Goal: Check status: Check status

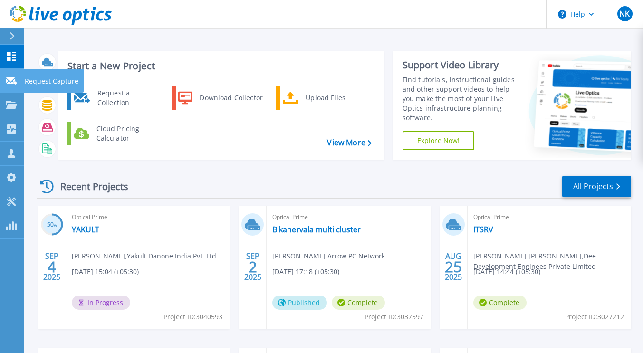
click at [20, 78] on link "Request Capture Request Capture" at bounding box center [12, 81] width 24 height 24
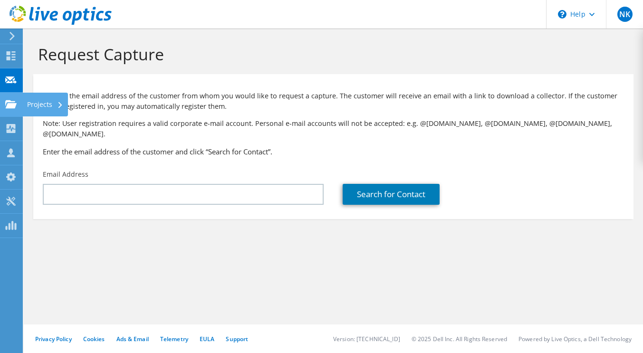
click at [10, 103] on icon at bounding box center [10, 104] width 11 height 9
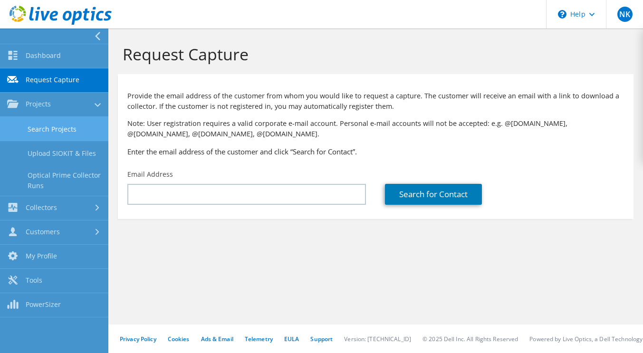
click at [43, 128] on link "Search Projects" at bounding box center [54, 129] width 108 height 24
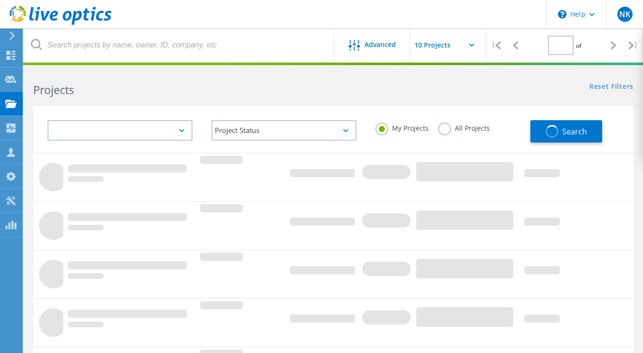
type input "1"
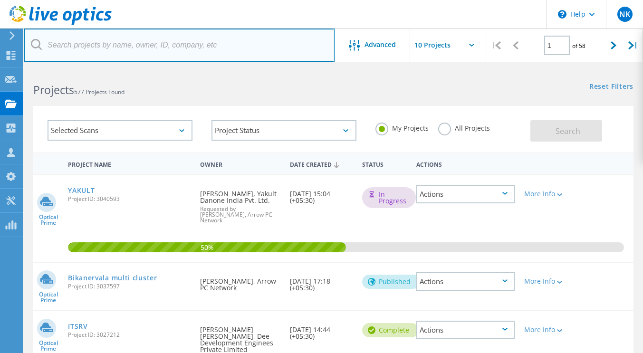
click at [69, 46] on input "text" at bounding box center [179, 44] width 311 height 33
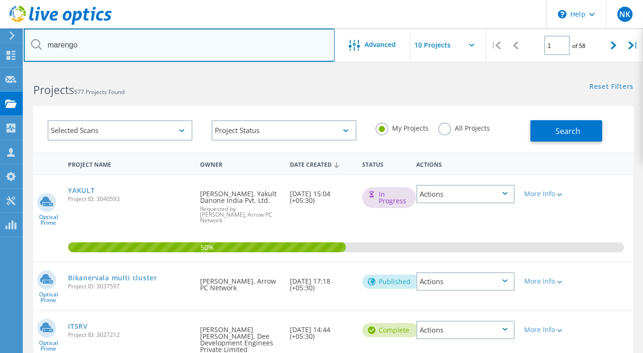
click at [255, 52] on input "marengo" at bounding box center [179, 44] width 311 height 33
type input "marengo"
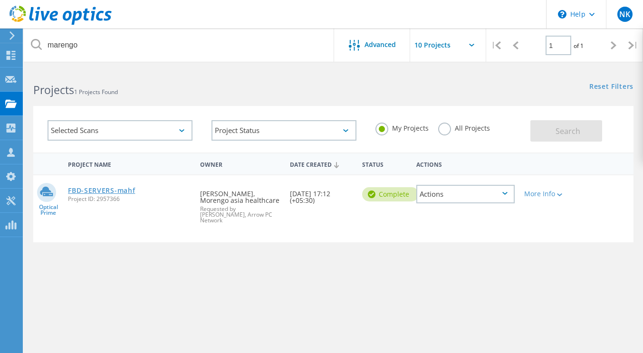
click at [125, 190] on link "FBD-SERVERS-mahf" at bounding box center [101, 190] width 67 height 7
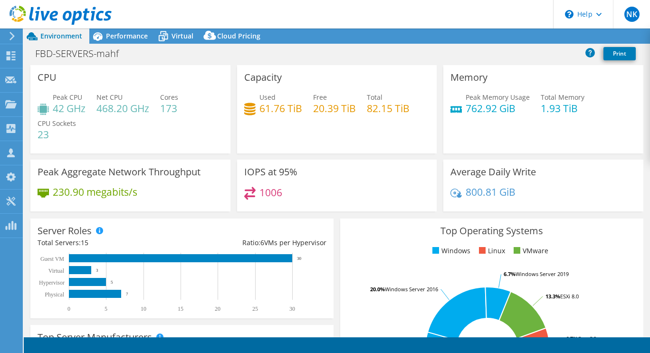
select select "[GEOGRAPHIC_DATA]"
click at [115, 38] on span "Performance" at bounding box center [127, 35] width 42 height 9
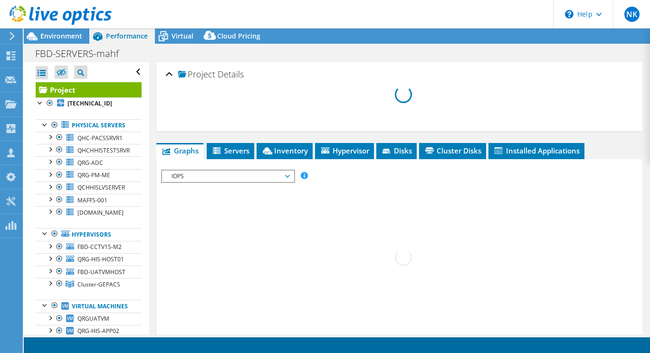
select select "[GEOGRAPHIC_DATA]"
select select "INR"
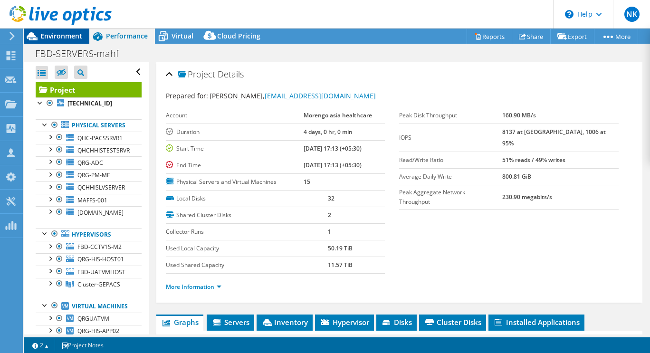
click at [59, 38] on span "Environment" at bounding box center [61, 35] width 42 height 9
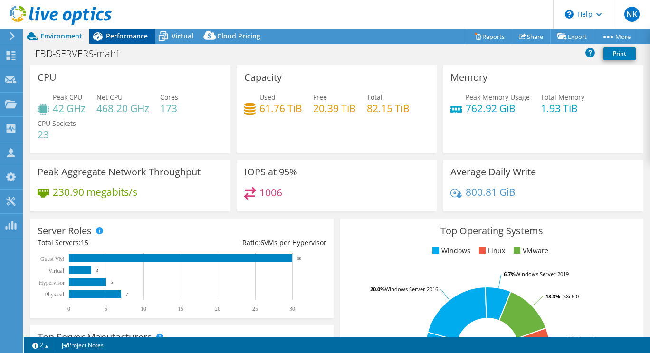
click at [116, 40] on span "Performance" at bounding box center [127, 35] width 42 height 9
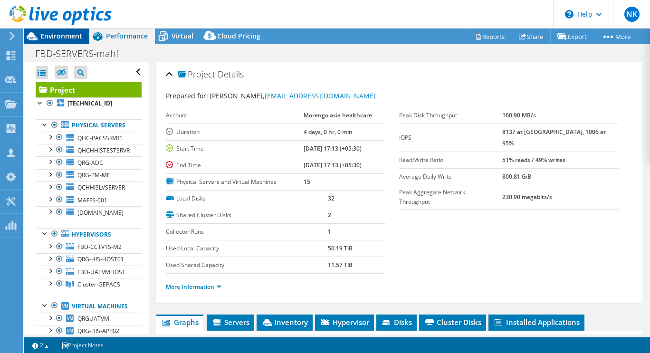
click at [57, 35] on span "Environment" at bounding box center [61, 35] width 42 height 9
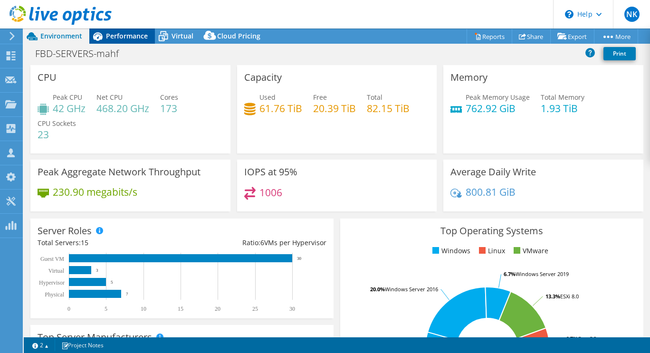
click at [113, 36] on span "Performance" at bounding box center [127, 35] width 42 height 9
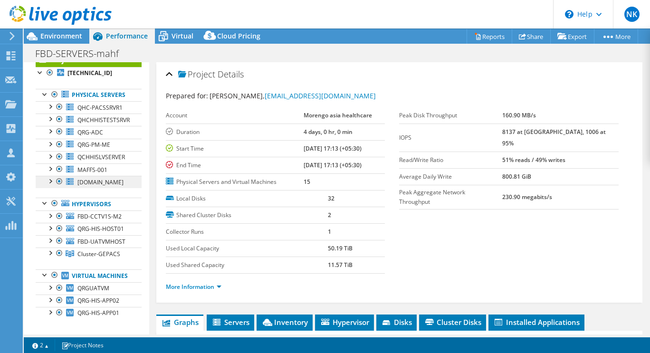
scroll to position [31, 0]
click at [215, 287] on link "More Information" at bounding box center [194, 287] width 56 height 8
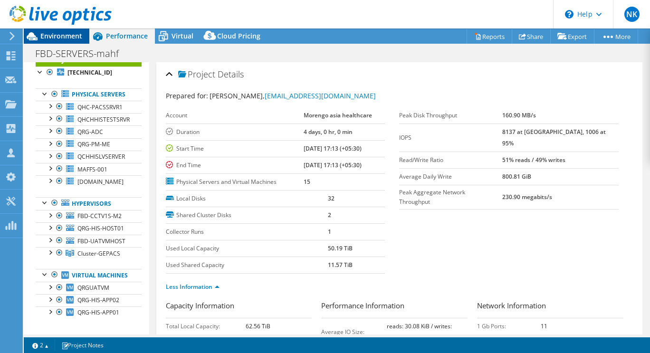
click at [48, 36] on span "Environment" at bounding box center [61, 35] width 42 height 9
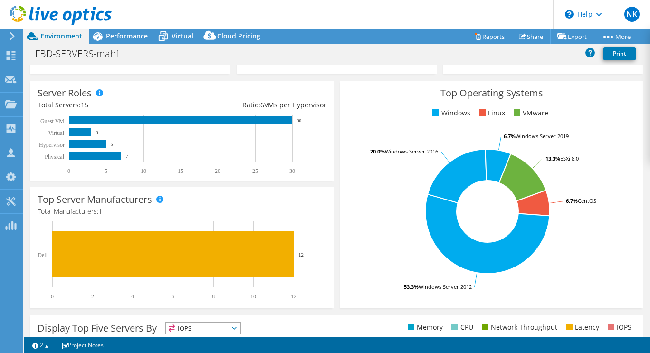
scroll to position [0, 0]
